Goal: Navigation & Orientation: Find specific page/section

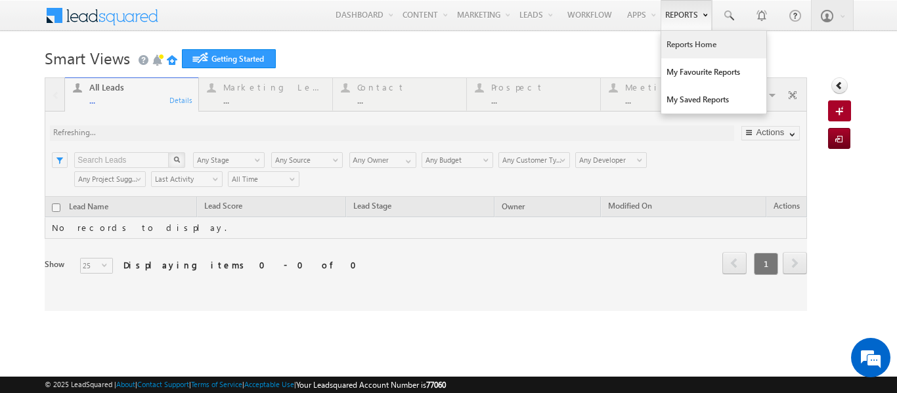
click at [678, 43] on link "Reports Home" at bounding box center [713, 45] width 105 height 28
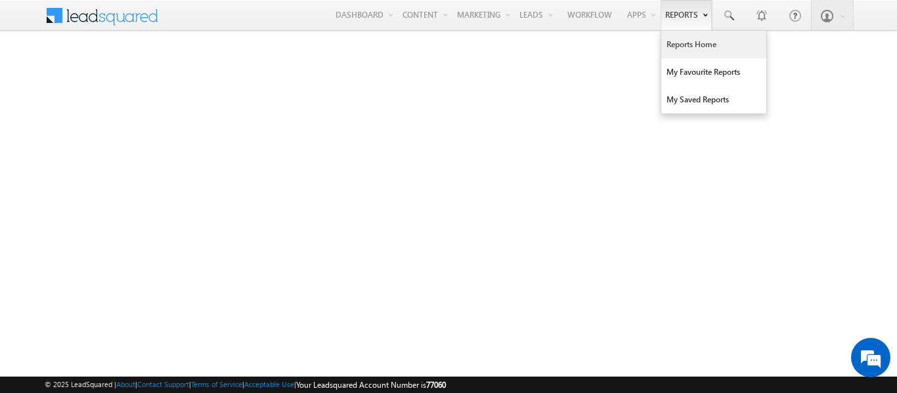
click at [684, 45] on link "Reports Home" at bounding box center [713, 45] width 105 height 28
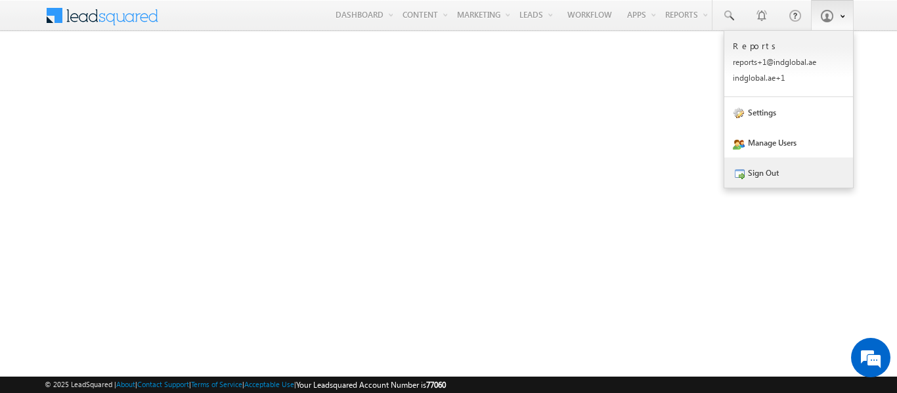
click at [774, 173] on link "Sign Out" at bounding box center [788, 173] width 129 height 30
